Goal: Transaction & Acquisition: Purchase product/service

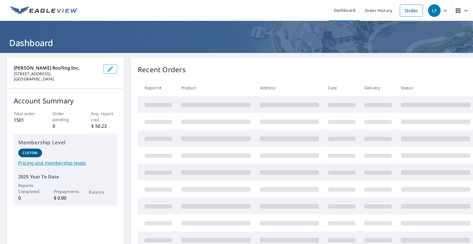
click at [400, 10] on link "Order" at bounding box center [411, 11] width 23 height 12
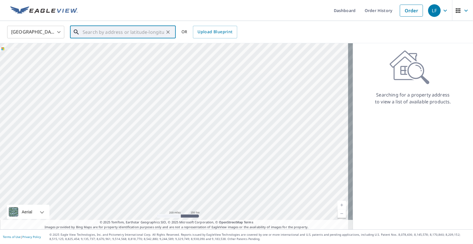
click at [92, 31] on input "text" at bounding box center [123, 32] width 81 height 16
click at [100, 54] on p "Mableton, GA 30126" at bounding box center [126, 55] width 90 height 6
type input "[STREET_ADDRESS]"
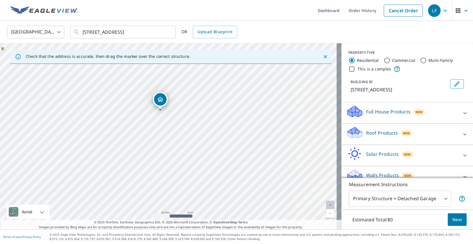
drag, startPoint x: 116, startPoint y: 119, endPoint x: 319, endPoint y: 111, distance: 203.1
click at [319, 111] on div "[STREET_ADDRESS]" at bounding box center [171, 136] width 342 height 186
drag, startPoint x: 187, startPoint y: 122, endPoint x: 214, endPoint y: 157, distance: 44.6
click at [214, 157] on div "[STREET_ADDRESS]" at bounding box center [171, 136] width 342 height 186
click at [366, 136] on p "Roof Products" at bounding box center [382, 132] width 32 height 7
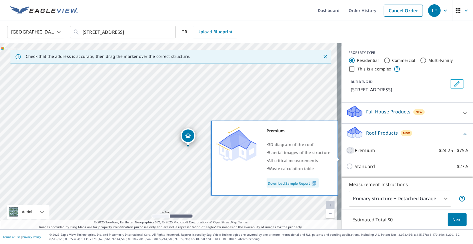
click at [346, 153] on input "Premium $24.25 - $75.5" at bounding box center [350, 150] width 9 height 7
checkbox input "true"
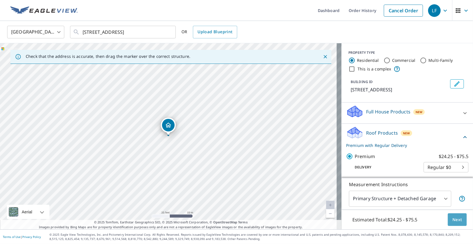
click at [454, 215] on button "Next" at bounding box center [457, 219] width 19 height 13
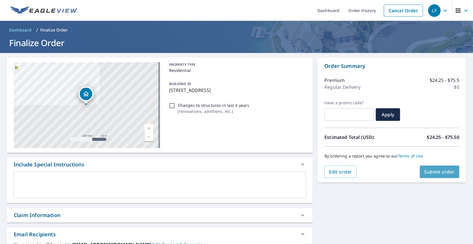
click at [428, 168] on button "Submit order" at bounding box center [440, 171] width 40 height 13
checkbox input "true"
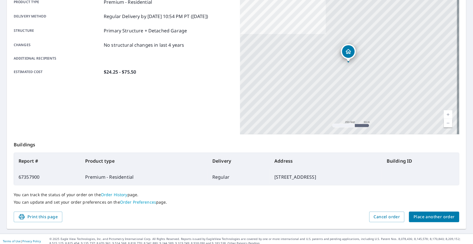
scroll to position [92, 0]
